Goal: Check status: Check status

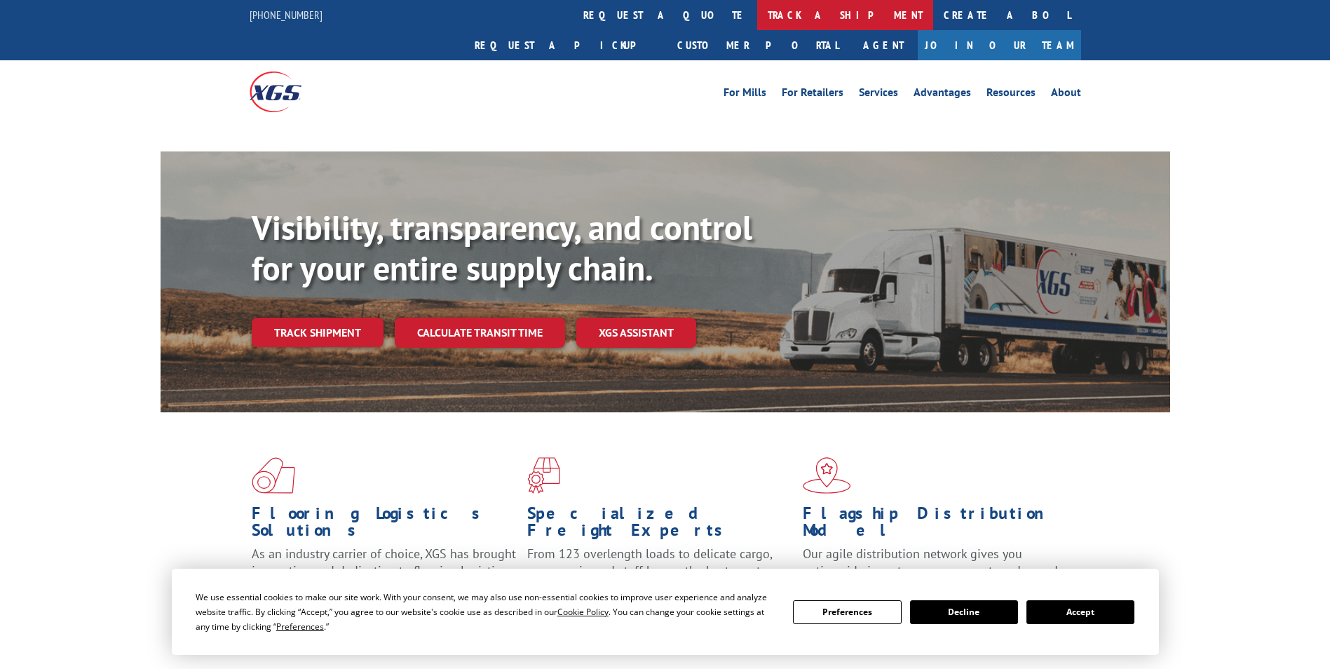
click at [757, 15] on link "track a shipment" at bounding box center [845, 15] width 176 height 30
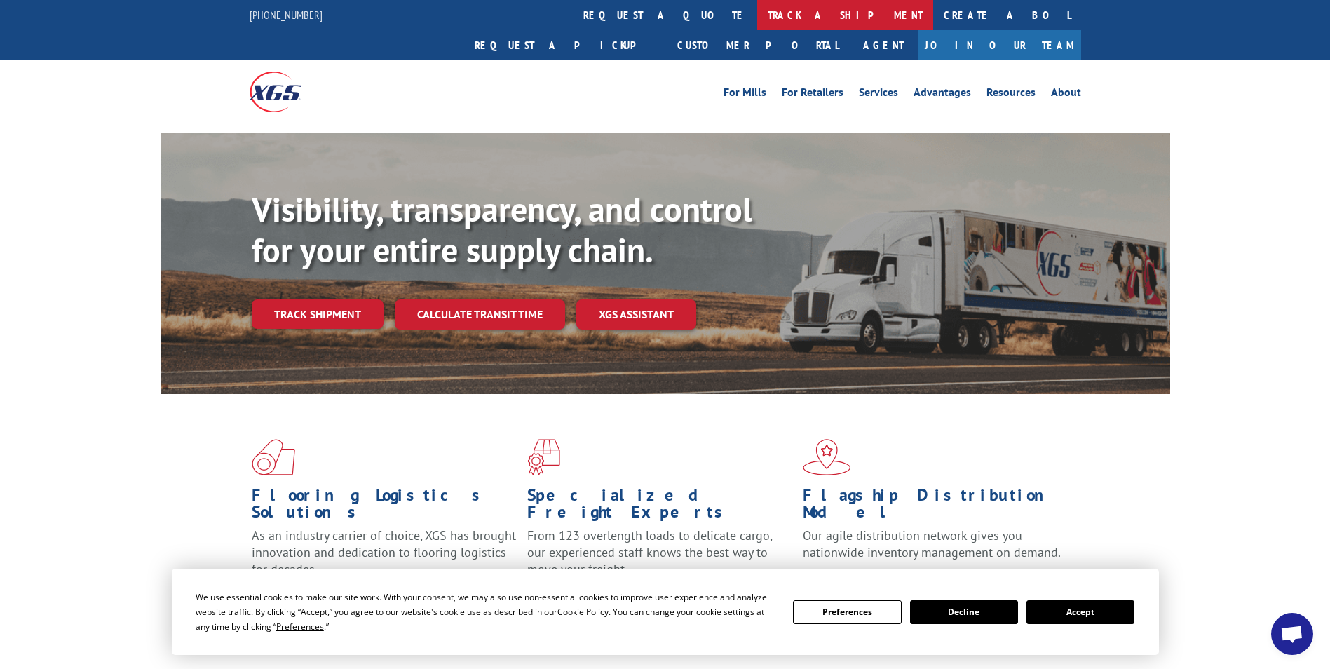
click at [757, 15] on link "track a shipment" at bounding box center [845, 15] width 176 height 30
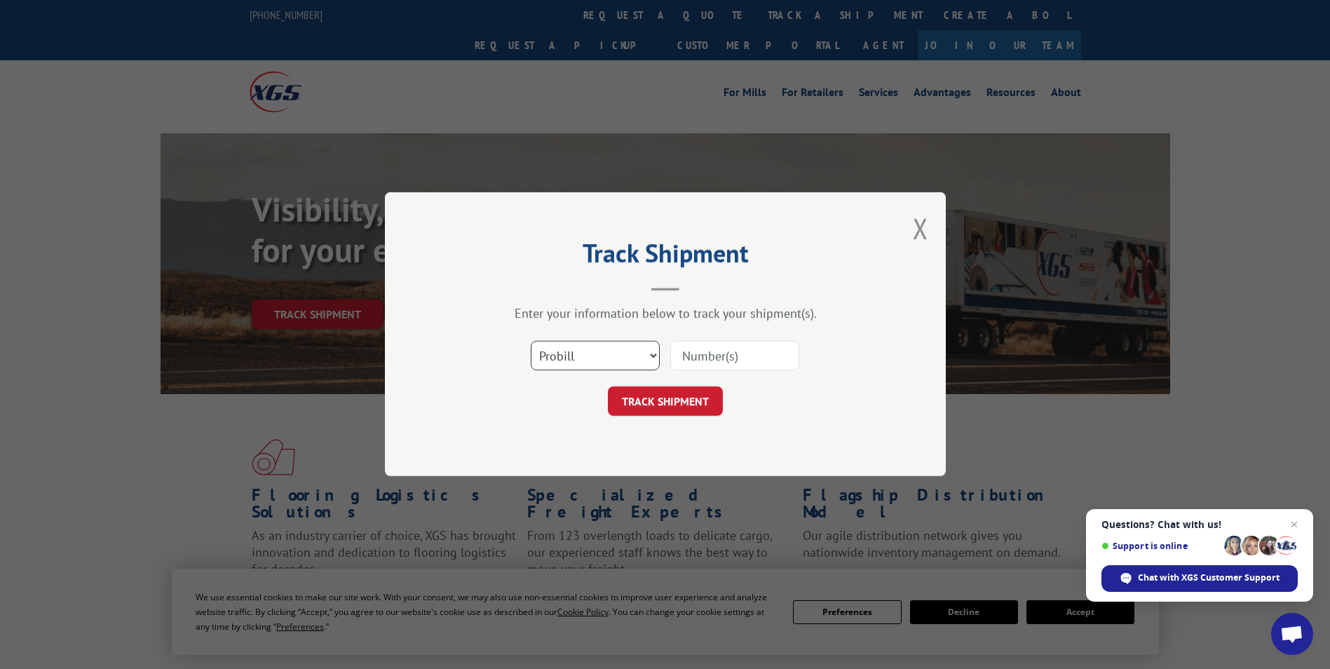
click at [647, 352] on select "Select category... Probill BOL PO" at bounding box center [595, 356] width 129 height 29
select select "bol"
click at [531, 342] on select "Select category... Probill BOL PO" at bounding box center [595, 356] width 129 height 29
click at [724, 357] on input at bounding box center [734, 356] width 129 height 29
paste input "6008789"
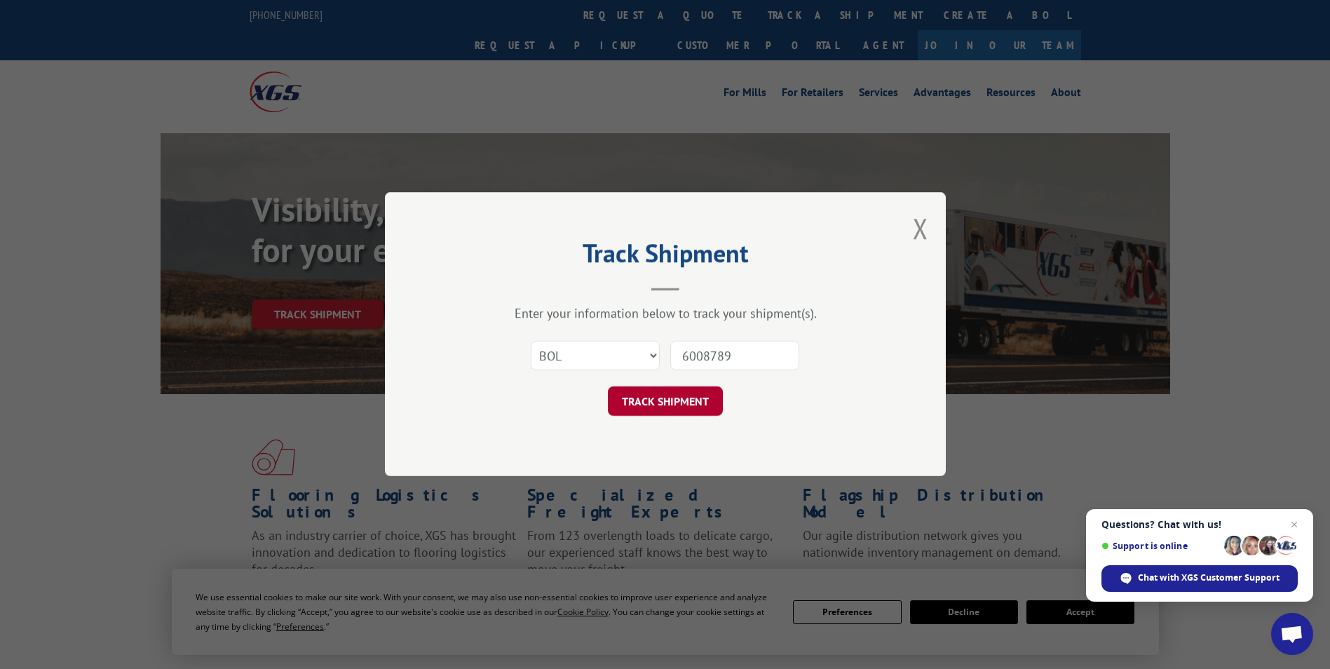
type input "6008789"
click at [662, 403] on button "TRACK SHIPMENT" at bounding box center [665, 401] width 115 height 29
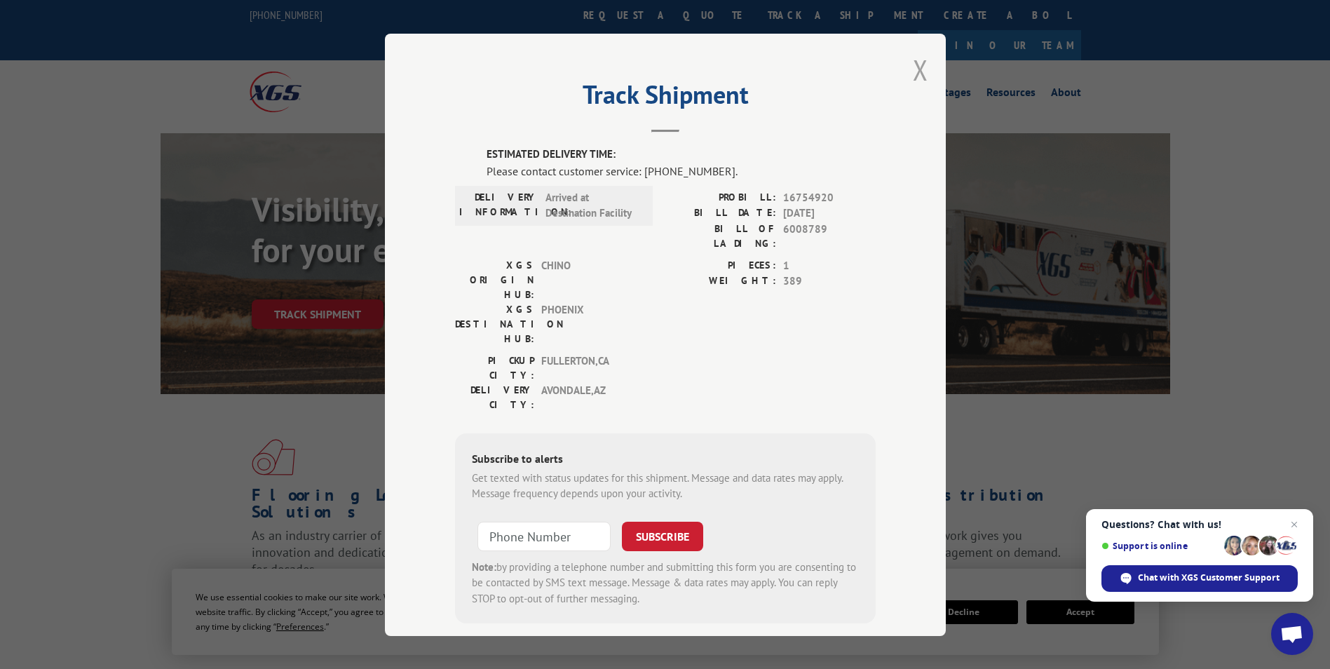
click at [913, 69] on button "Close modal" at bounding box center [920, 69] width 15 height 37
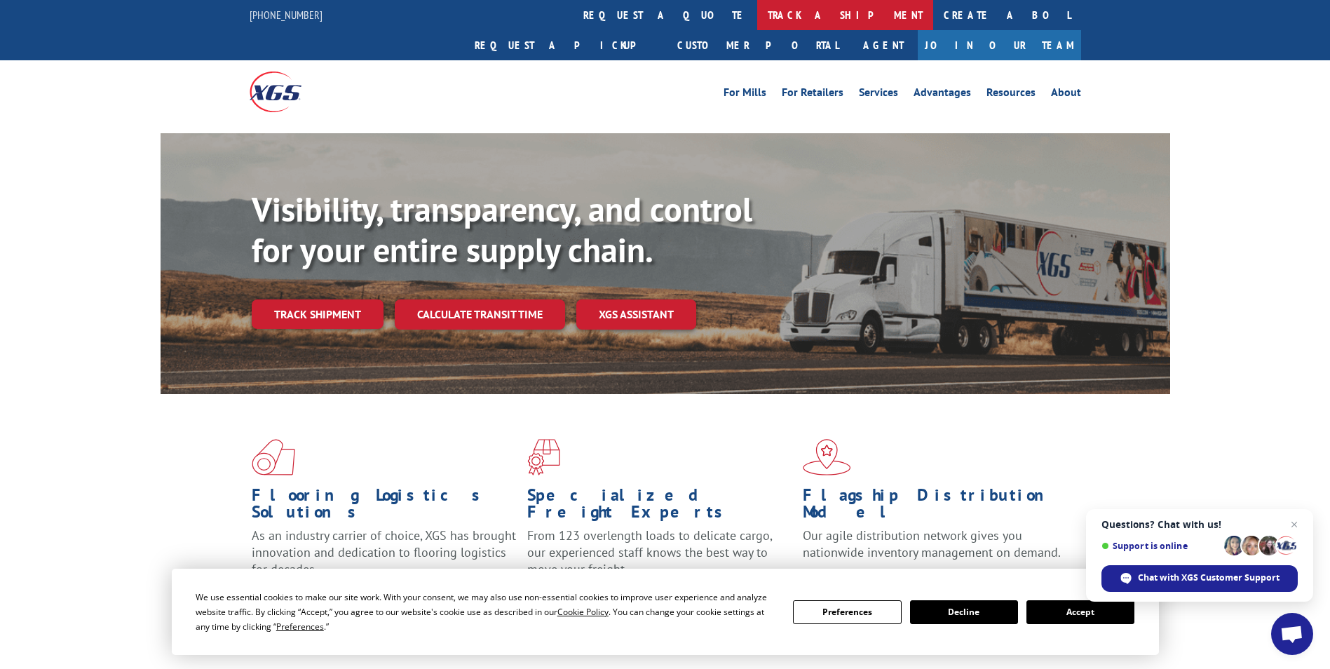
click at [757, 15] on link "track a shipment" at bounding box center [845, 15] width 176 height 30
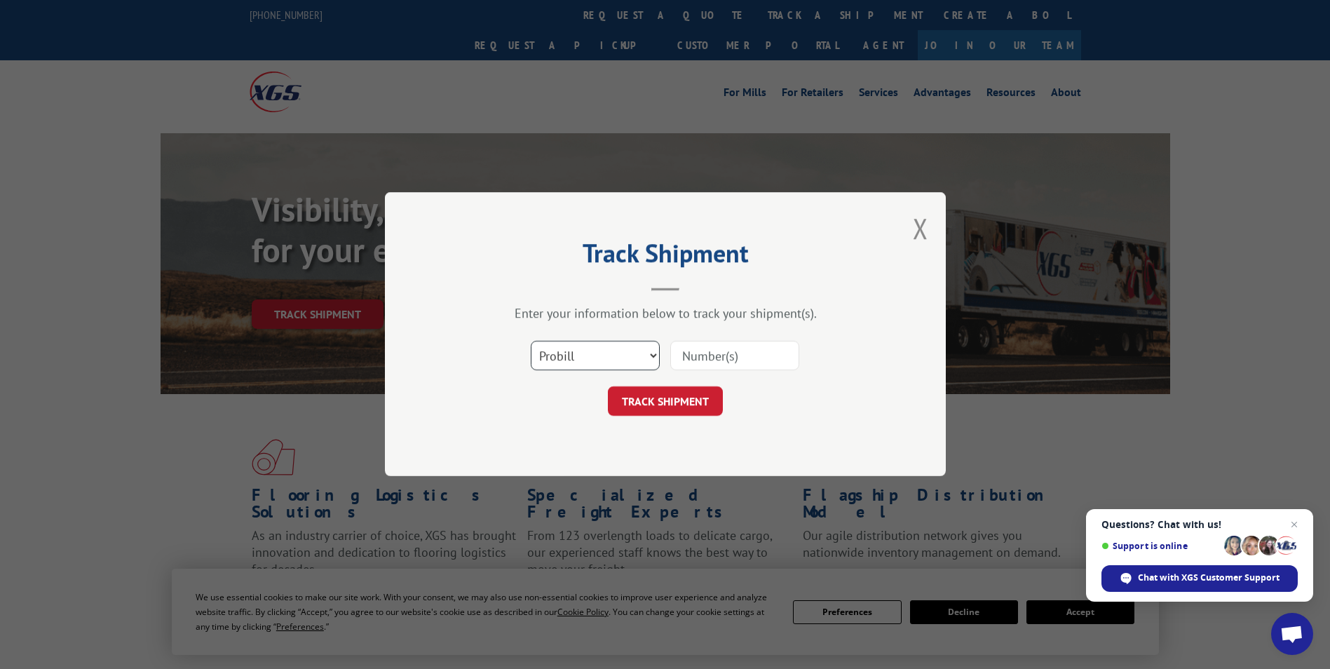
click at [648, 352] on select "Select category... Probill BOL PO" at bounding box center [595, 356] width 129 height 29
select select "bol"
click at [531, 342] on select "Select category... Probill BOL PO" at bounding box center [595, 356] width 129 height 29
click at [714, 358] on input at bounding box center [734, 356] width 129 height 29
paste input "6008789"
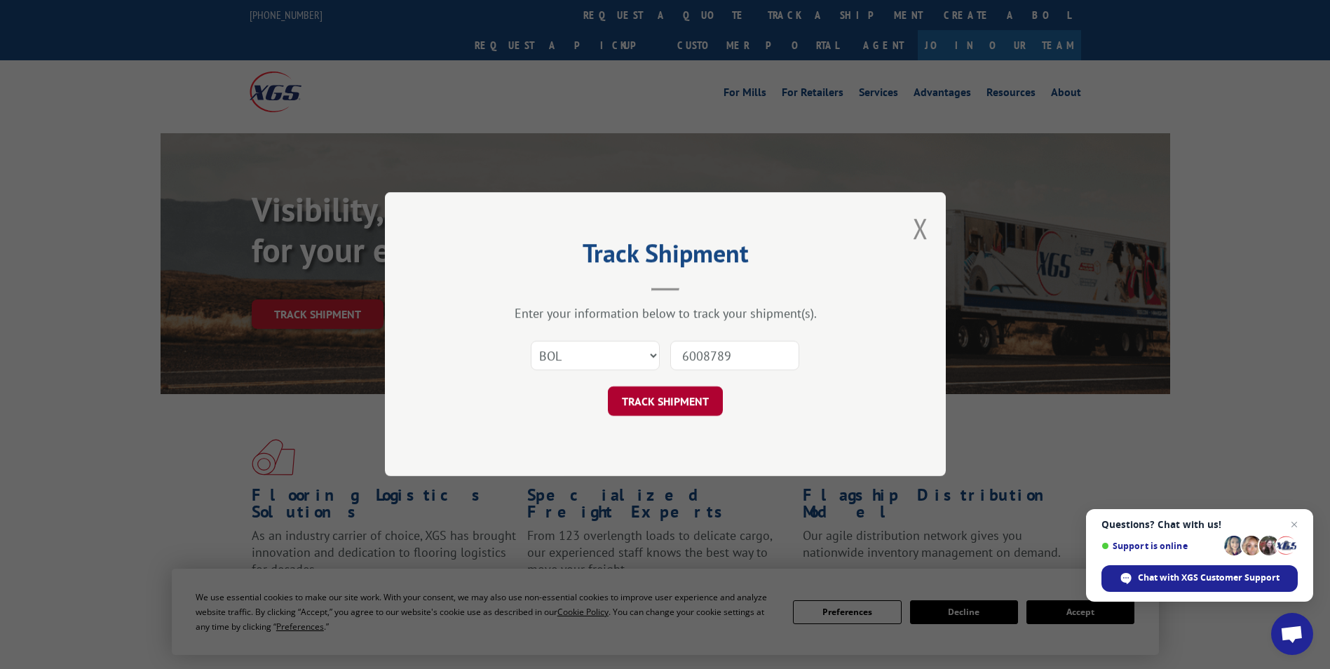
type input "6008789"
click at [668, 399] on button "TRACK SHIPMENT" at bounding box center [665, 401] width 115 height 29
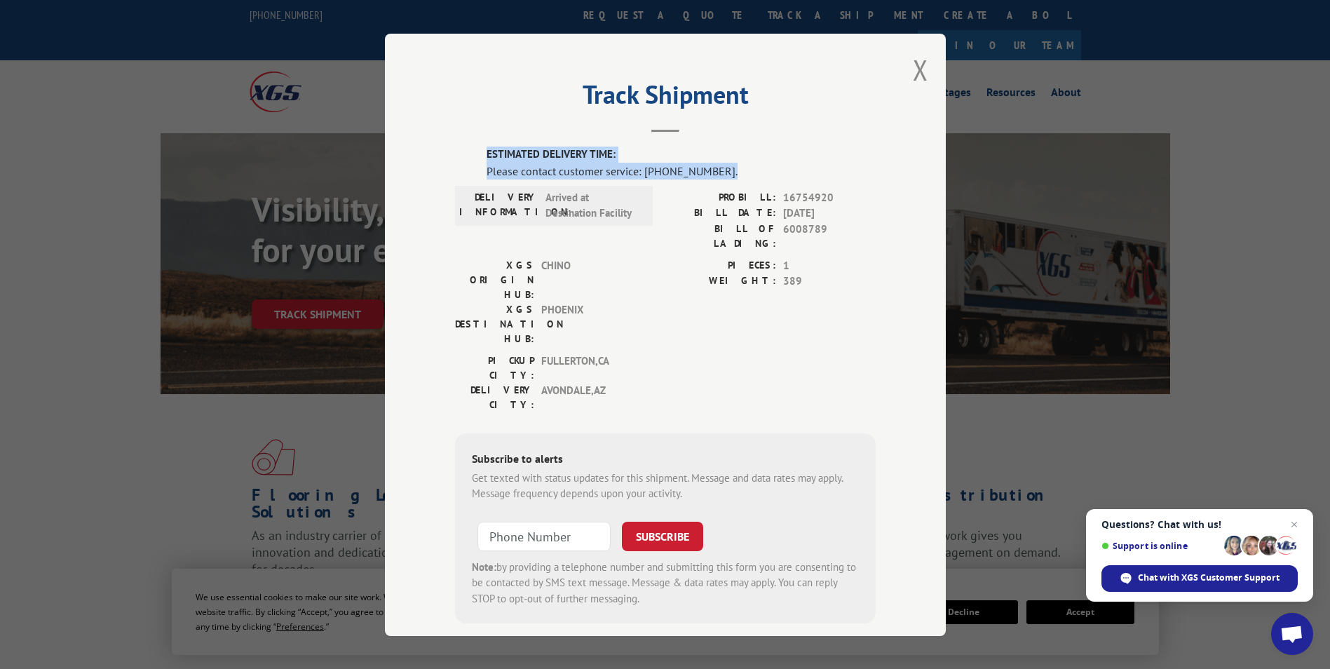
drag, startPoint x: 471, startPoint y: 150, endPoint x: 766, endPoint y: 177, distance: 295.8
click at [766, 177] on div "ESTIMATED DELIVERY TIME: Please contact customer service: [PHONE_NUMBER]. DELIV…" at bounding box center [665, 385] width 421 height 477
drag, startPoint x: 766, startPoint y: 177, endPoint x: 667, endPoint y: 169, distance: 99.2
copy div "ESTIMATED DELIVERY TIME: Please contact customer service: [PHONE_NUMBER]."
click at [915, 67] on button "Close modal" at bounding box center [920, 69] width 15 height 37
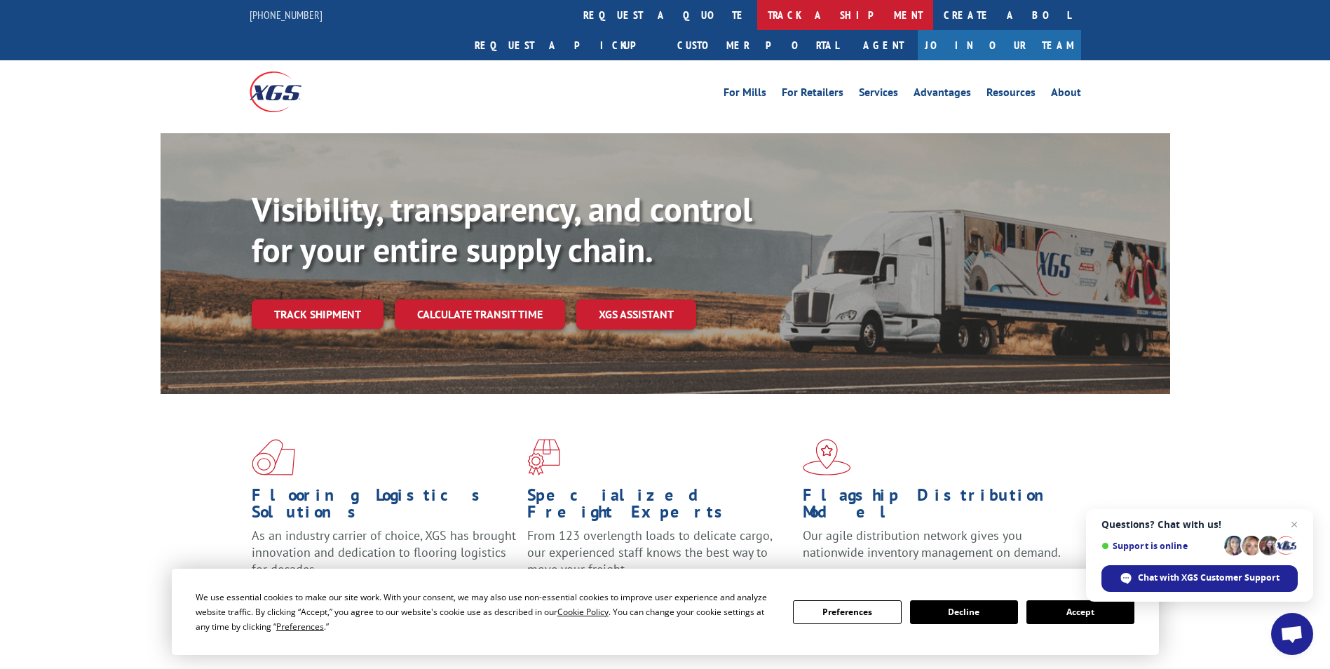
click at [757, 14] on link "track a shipment" at bounding box center [845, 15] width 176 height 30
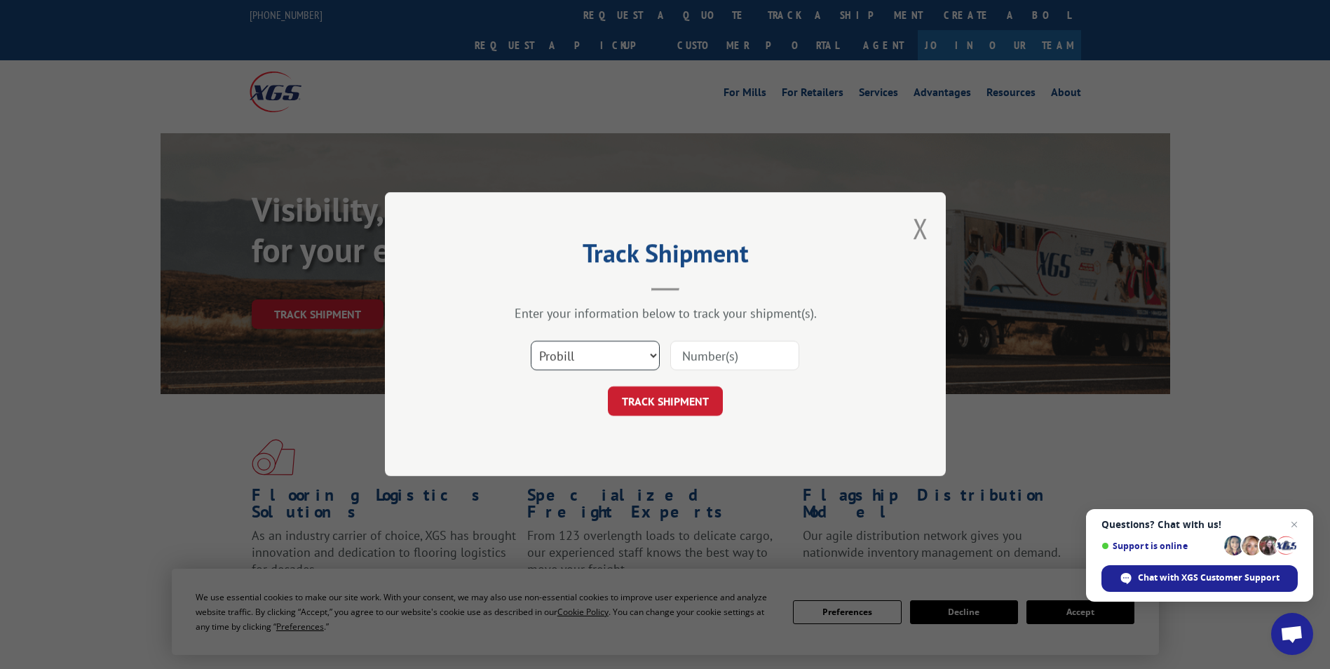
click at [649, 355] on select "Select category... Probill BOL PO" at bounding box center [595, 356] width 129 height 29
select select "bol"
click at [531, 342] on select "Select category... Probill BOL PO" at bounding box center [595, 356] width 129 height 29
click at [711, 354] on input at bounding box center [734, 356] width 129 height 29
paste input "ESTIMATED DELIVERY TIME: Please contact customer service: [PHONE_NUMBER]."
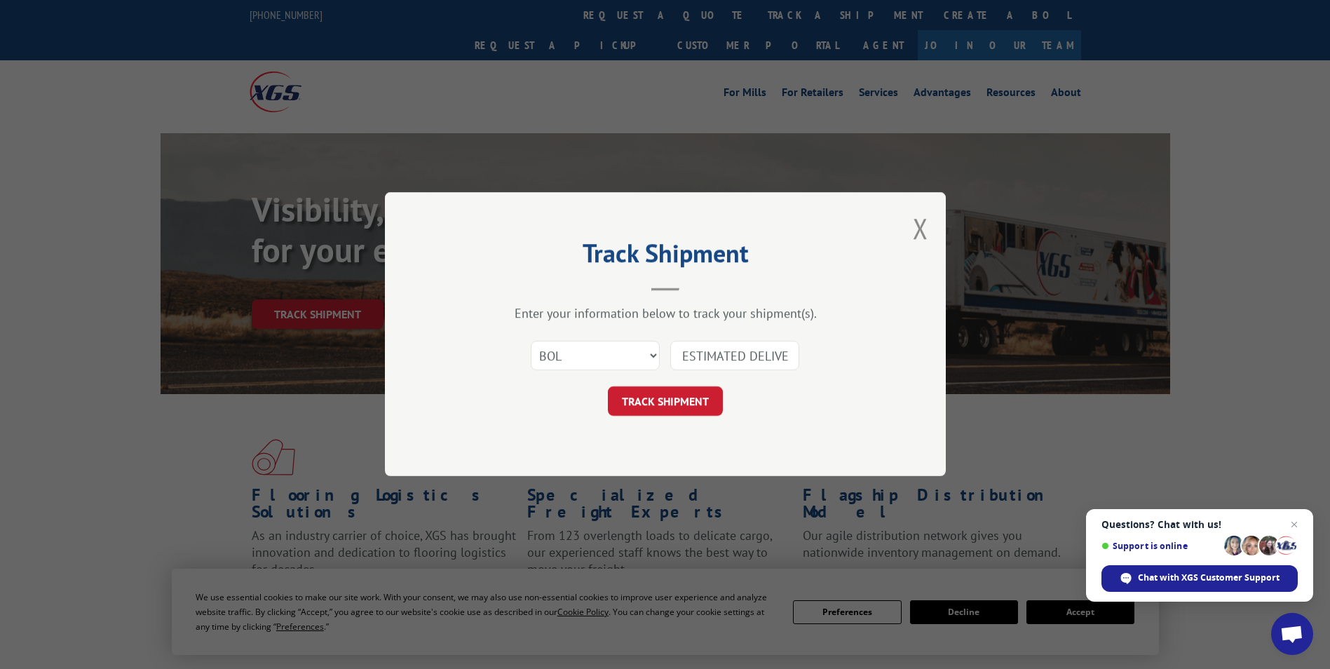
scroll to position [0, 311]
type input "ESTIMATED DELIVERY TIME: Please contact customer service: [PHONE_NUMBER]."
click at [668, 395] on button "TRACK SHIPMENT" at bounding box center [665, 401] width 115 height 29
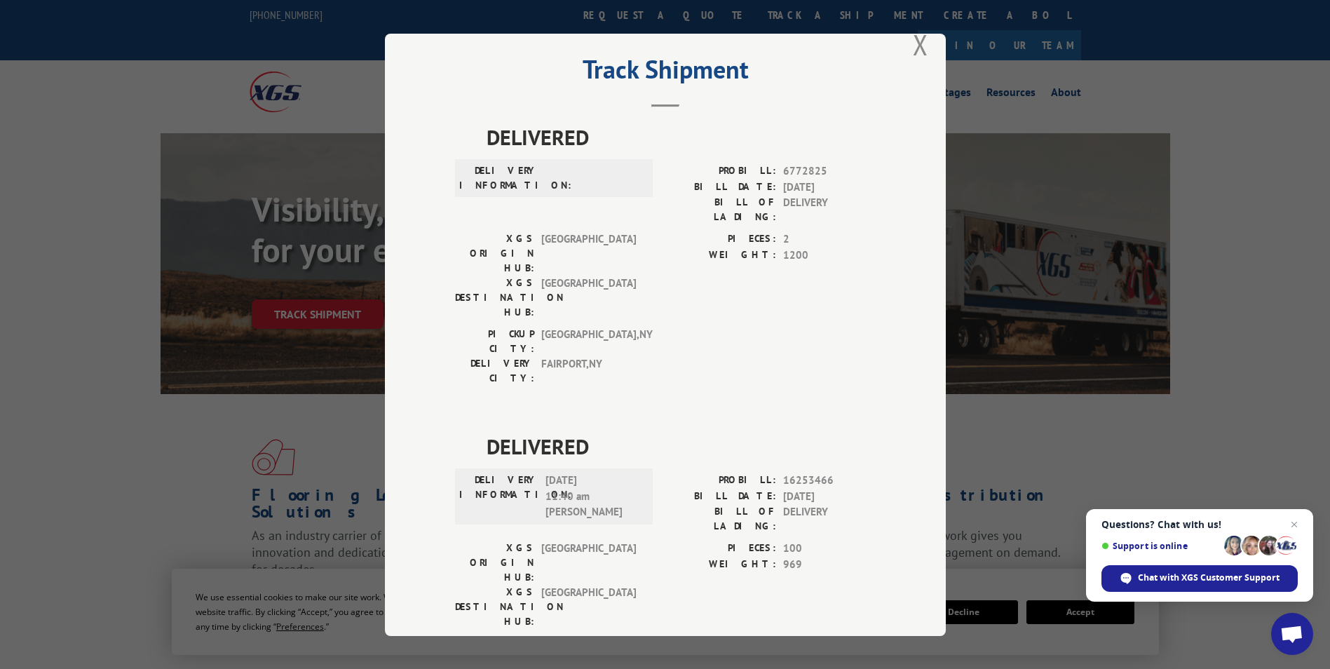
scroll to position [421, 0]
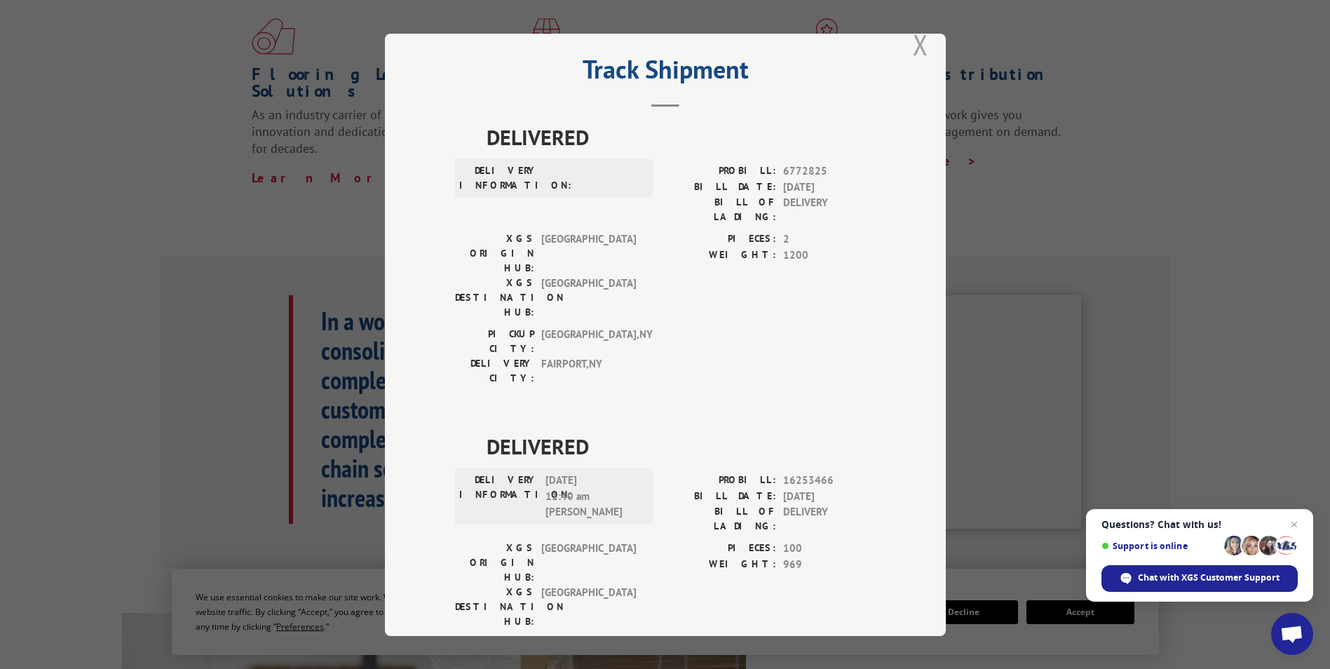
click at [915, 40] on button "Close modal" at bounding box center [920, 44] width 15 height 37
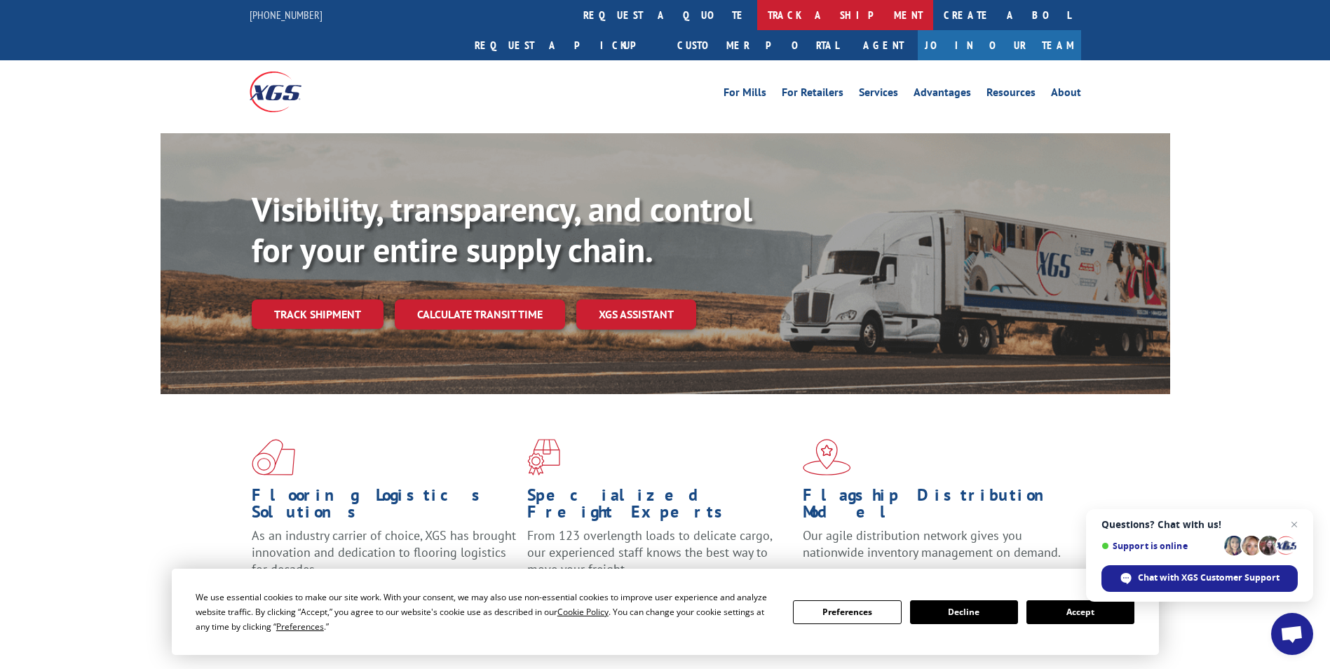
click at [757, 12] on link "track a shipment" at bounding box center [845, 15] width 176 height 30
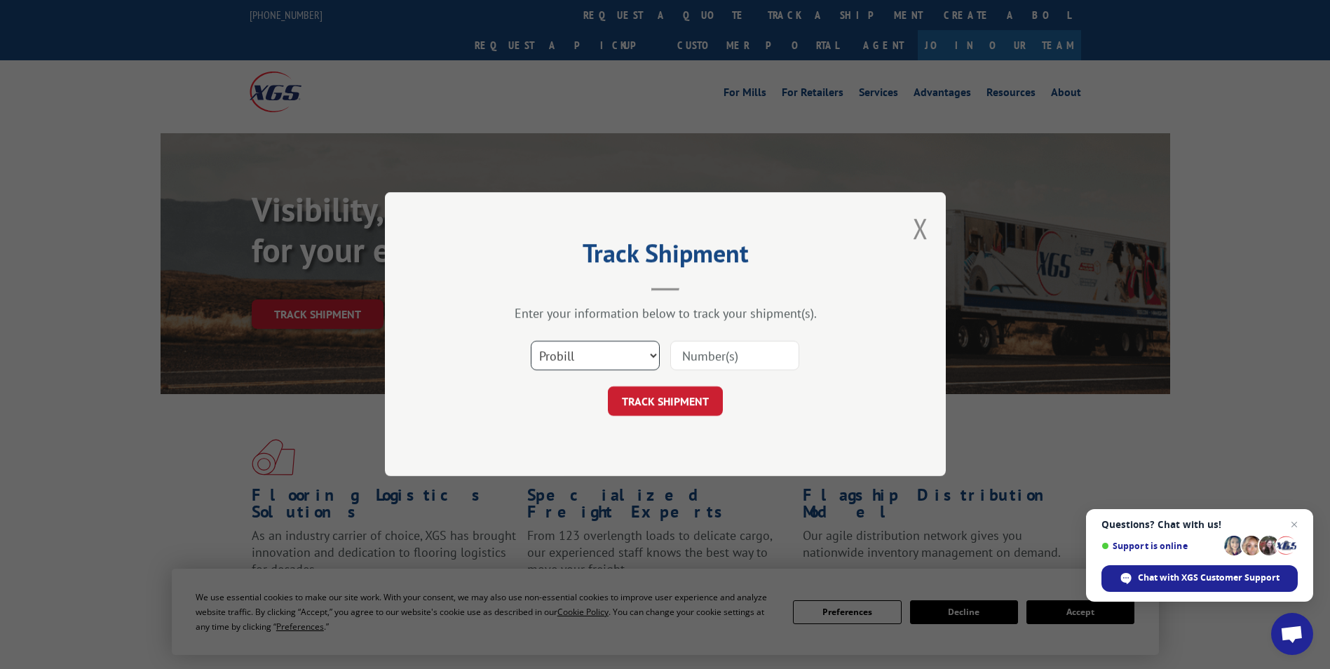
click at [654, 356] on select "Select category... Probill BOL PO" at bounding box center [595, 356] width 129 height 29
select select "bol"
click at [531, 342] on select "Select category... Probill BOL PO" at bounding box center [595, 356] width 129 height 29
click at [734, 356] on input at bounding box center [734, 356] width 129 height 29
paste input "ESTIMATED DELIVERY TIME: Please contact customer service: [PHONE_NUMBER]."
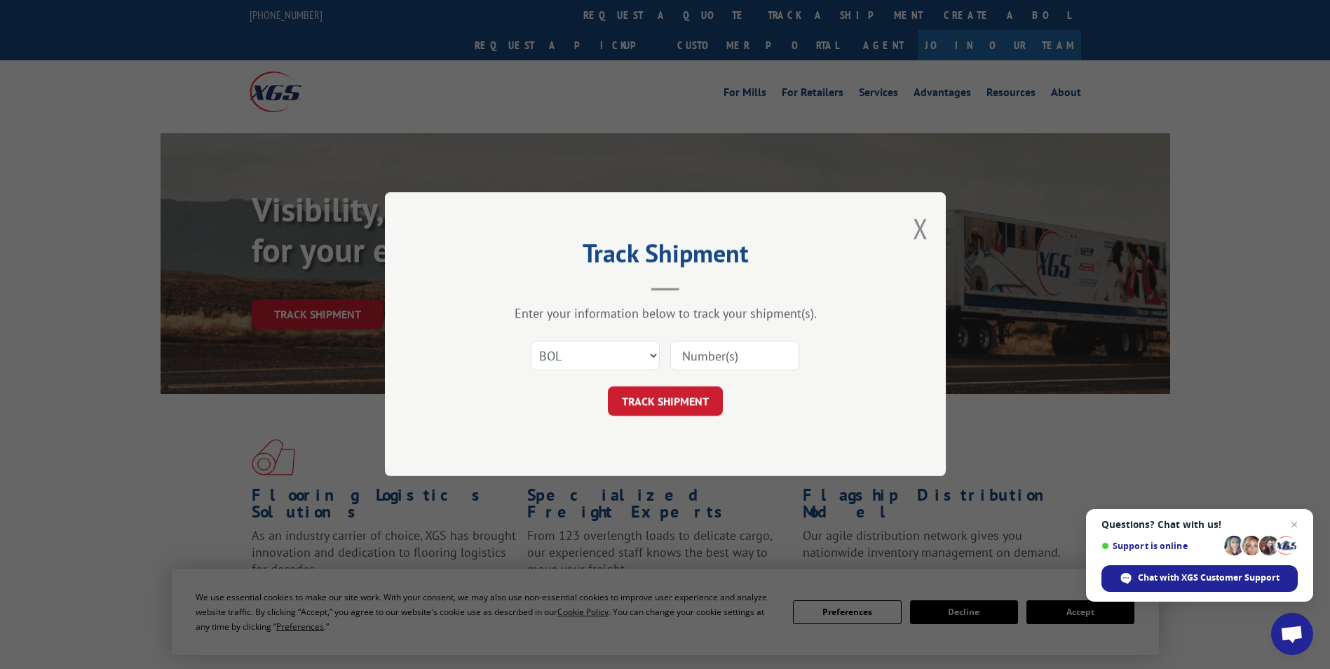
type input "ESTIMATED DELIVERY TIME: Please contact customer service: [PHONE_NUMBER]."
drag, startPoint x: 793, startPoint y: 353, endPoint x: 634, endPoint y: 353, distance: 159.2
click at [634, 353] on div "Select category... Probill BOL PO ESTIMATED DELIVERY TIME: Please contact custo…" at bounding box center [665, 356] width 421 height 46
paste input "6008789"
type input "6008789"
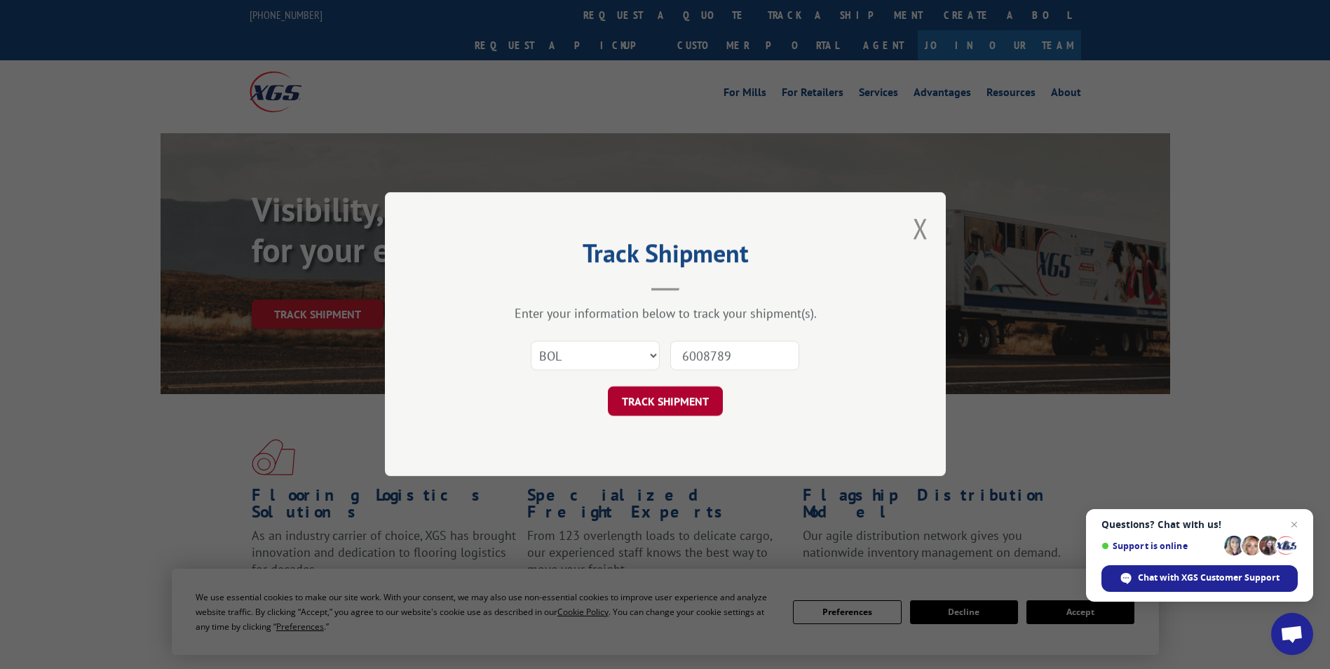
click at [673, 396] on button "TRACK SHIPMENT" at bounding box center [665, 401] width 115 height 29
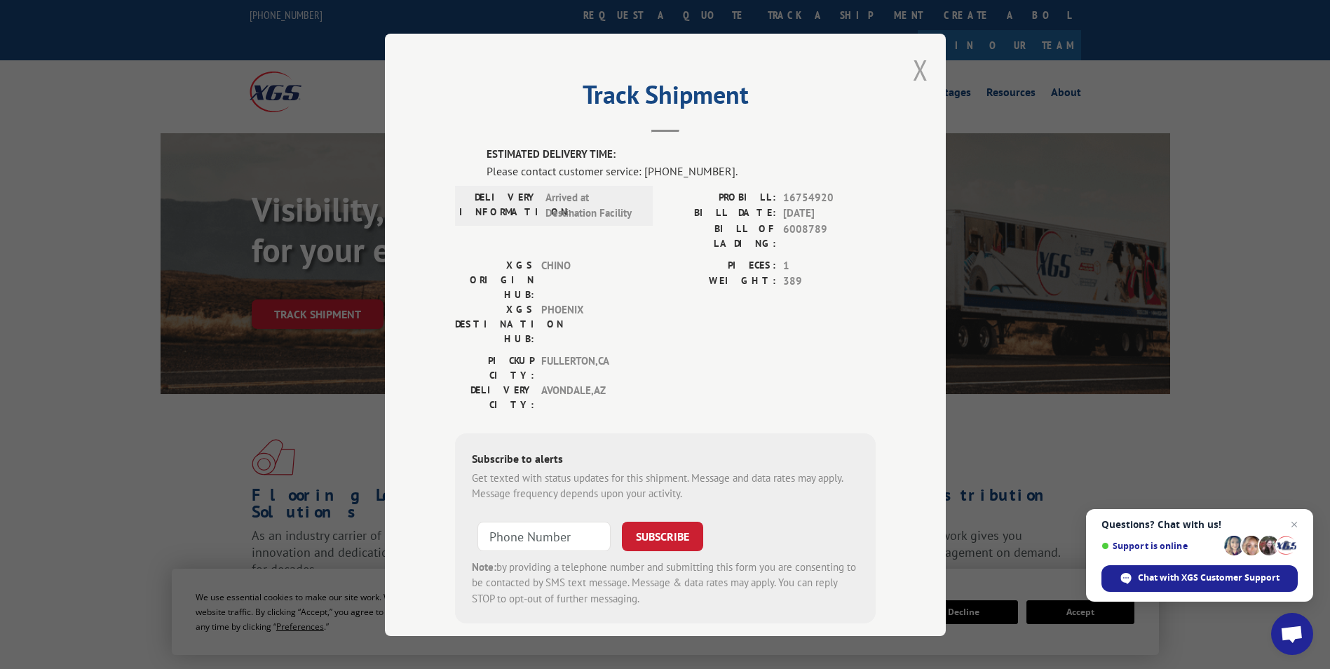
click at [915, 69] on button "Close modal" at bounding box center [920, 69] width 15 height 37
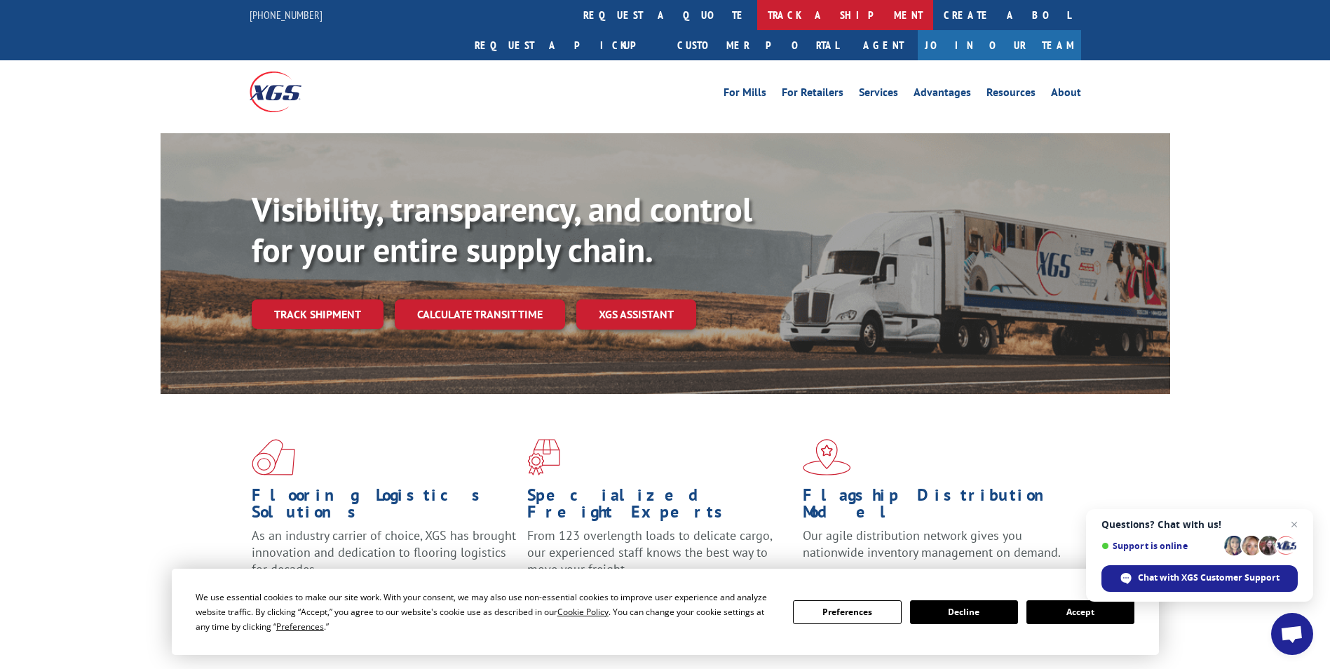
click at [757, 13] on link "track a shipment" at bounding box center [845, 15] width 176 height 30
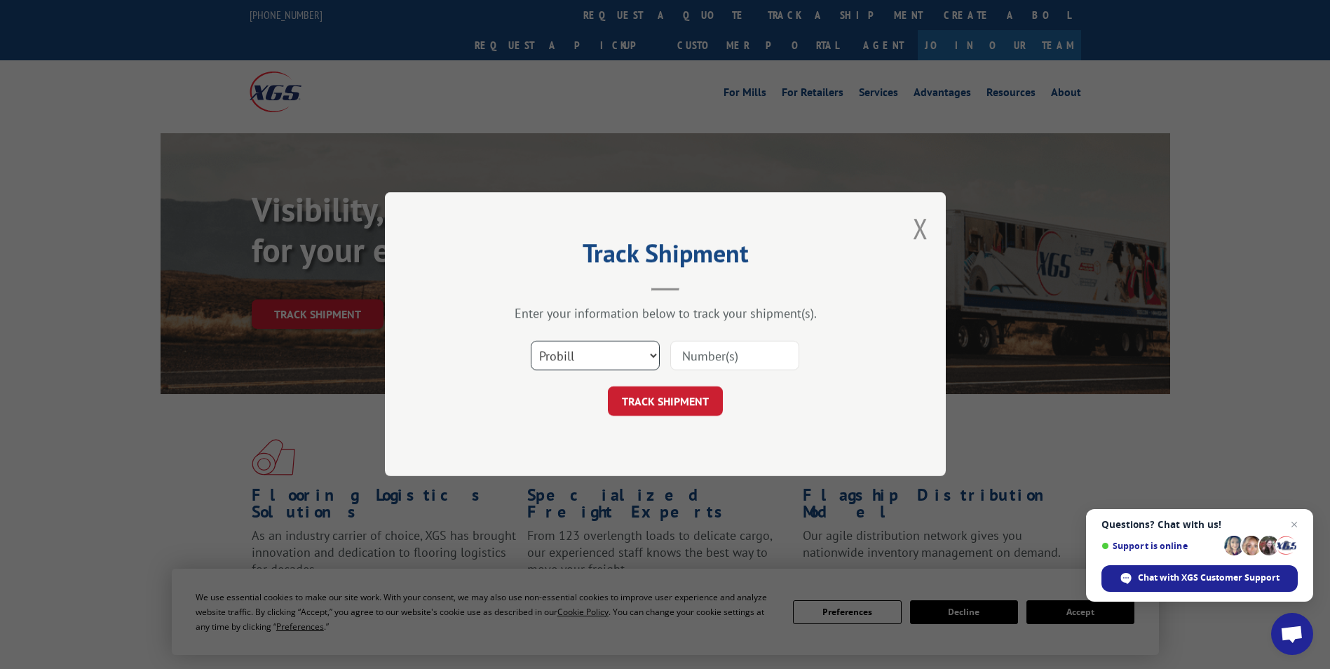
click at [644, 353] on select "Select category... Probill BOL PO" at bounding box center [595, 356] width 129 height 29
select select "bol"
click at [531, 342] on select "Select category... Probill BOL PO" at bounding box center [595, 356] width 129 height 29
click at [713, 362] on input at bounding box center [734, 356] width 129 height 29
paste input "Shipped 8/29 Tracking# 330827096."
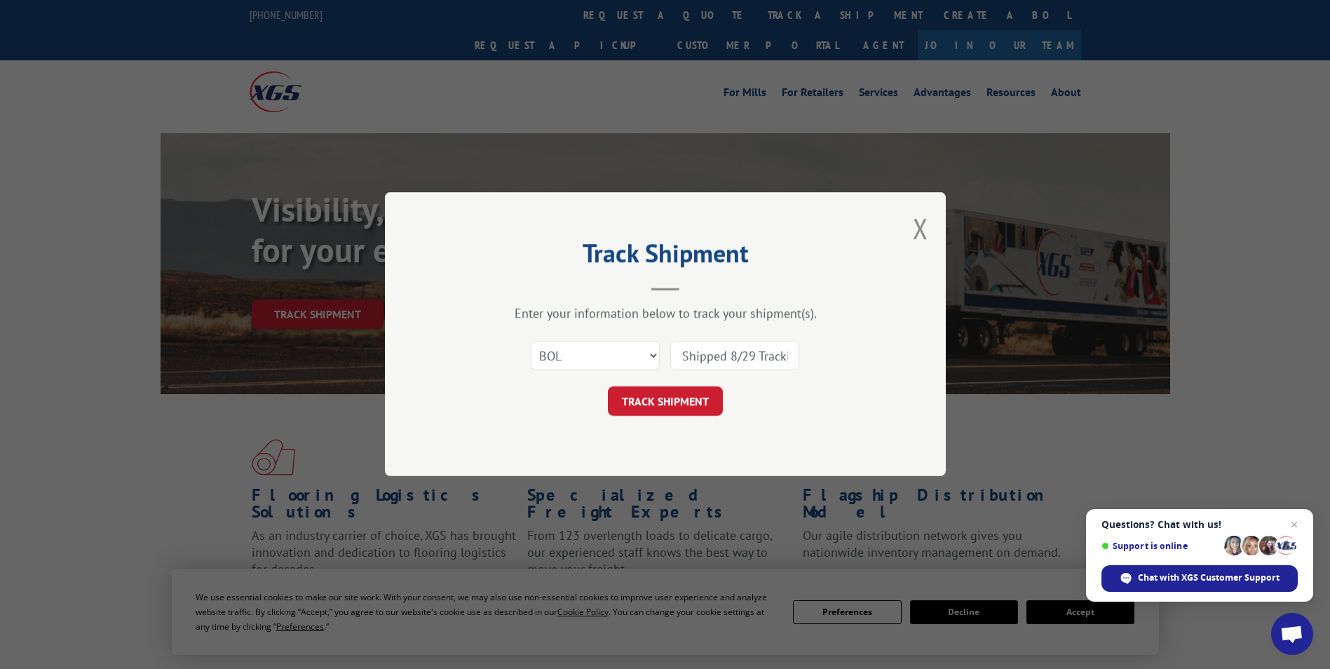
drag, startPoint x: 721, startPoint y: 355, endPoint x: 619, endPoint y: 351, distance: 102.5
click at [632, 351] on div "Select category... Probill BOL PO Shipped 8/29 Tracking# 330827096." at bounding box center [665, 356] width 421 height 46
click at [770, 356] on input "330827096." at bounding box center [734, 356] width 129 height 29
type input "330827096"
click at [669, 398] on button "TRACK SHIPMENT" at bounding box center [665, 401] width 115 height 29
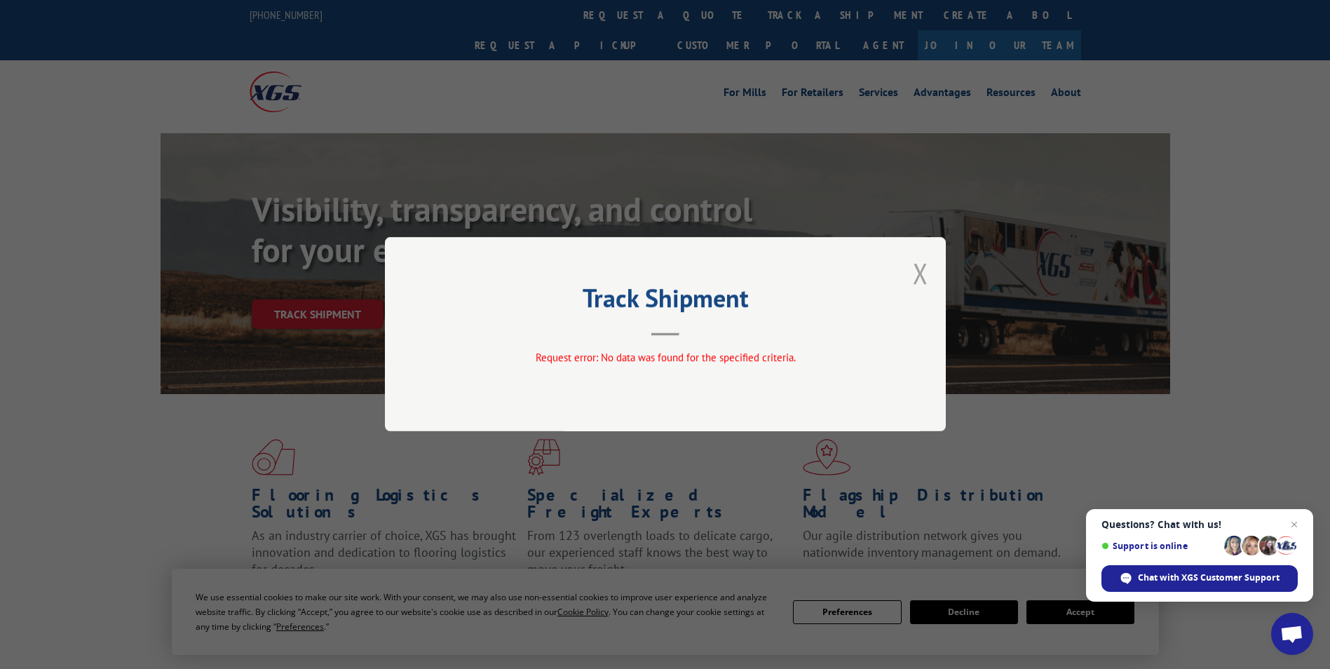
click at [916, 275] on button "Close modal" at bounding box center [920, 273] width 15 height 37
